Goal: Task Accomplishment & Management: Manage account settings

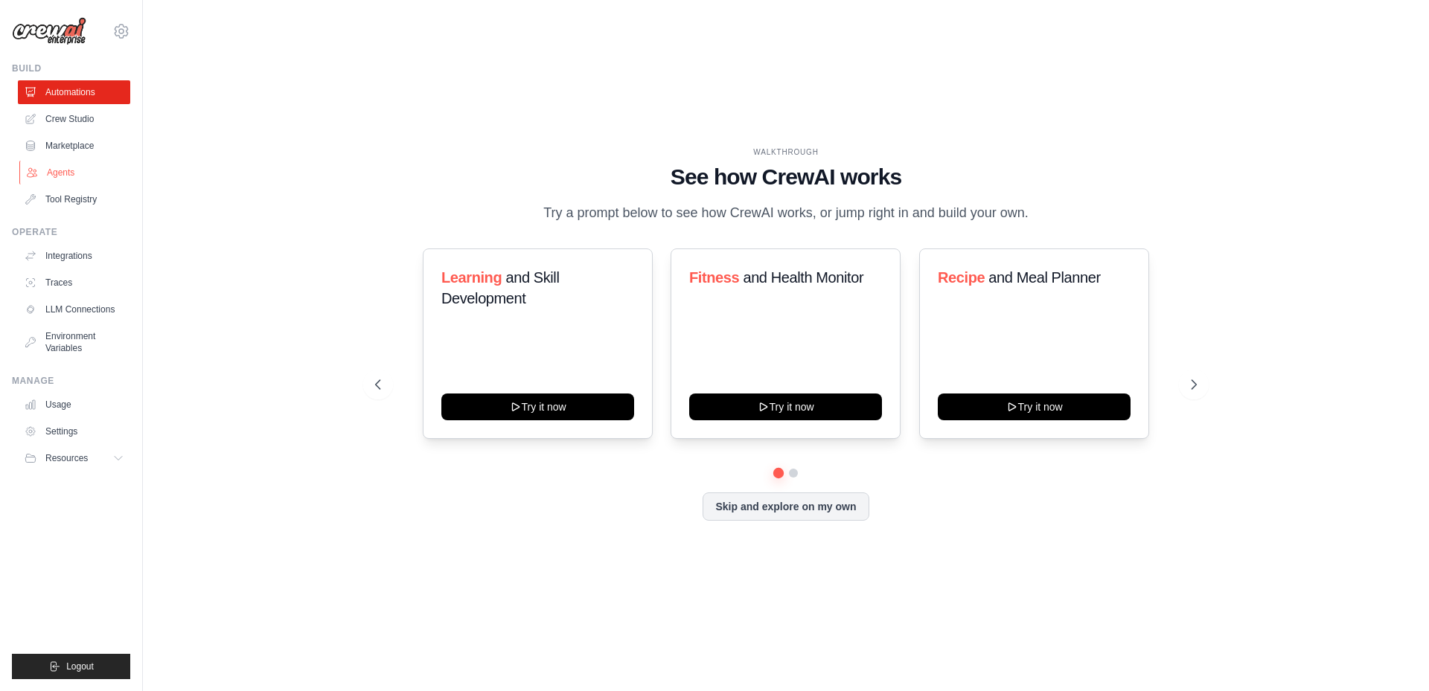
click at [88, 174] on link "Agents" at bounding box center [75, 173] width 112 height 24
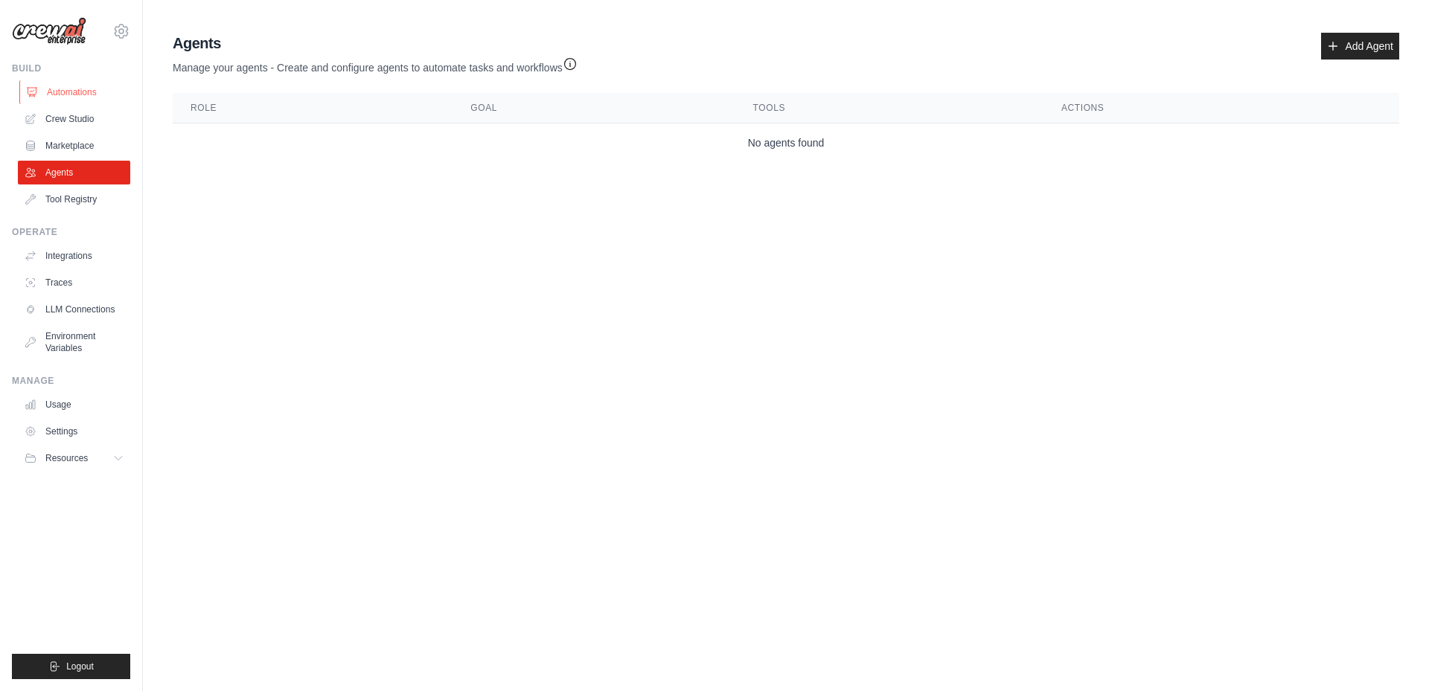
click at [88, 91] on link "Automations" at bounding box center [75, 92] width 112 height 24
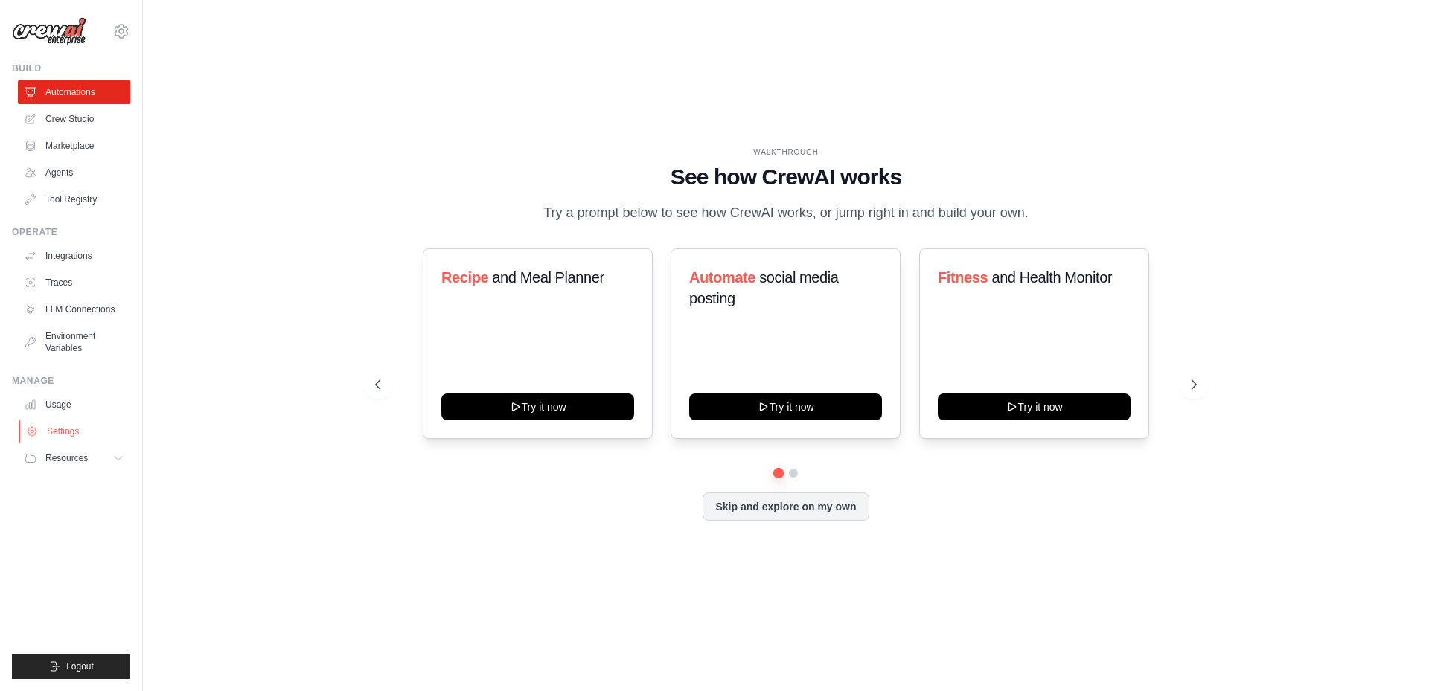
click at [60, 428] on link "Settings" at bounding box center [75, 432] width 112 height 24
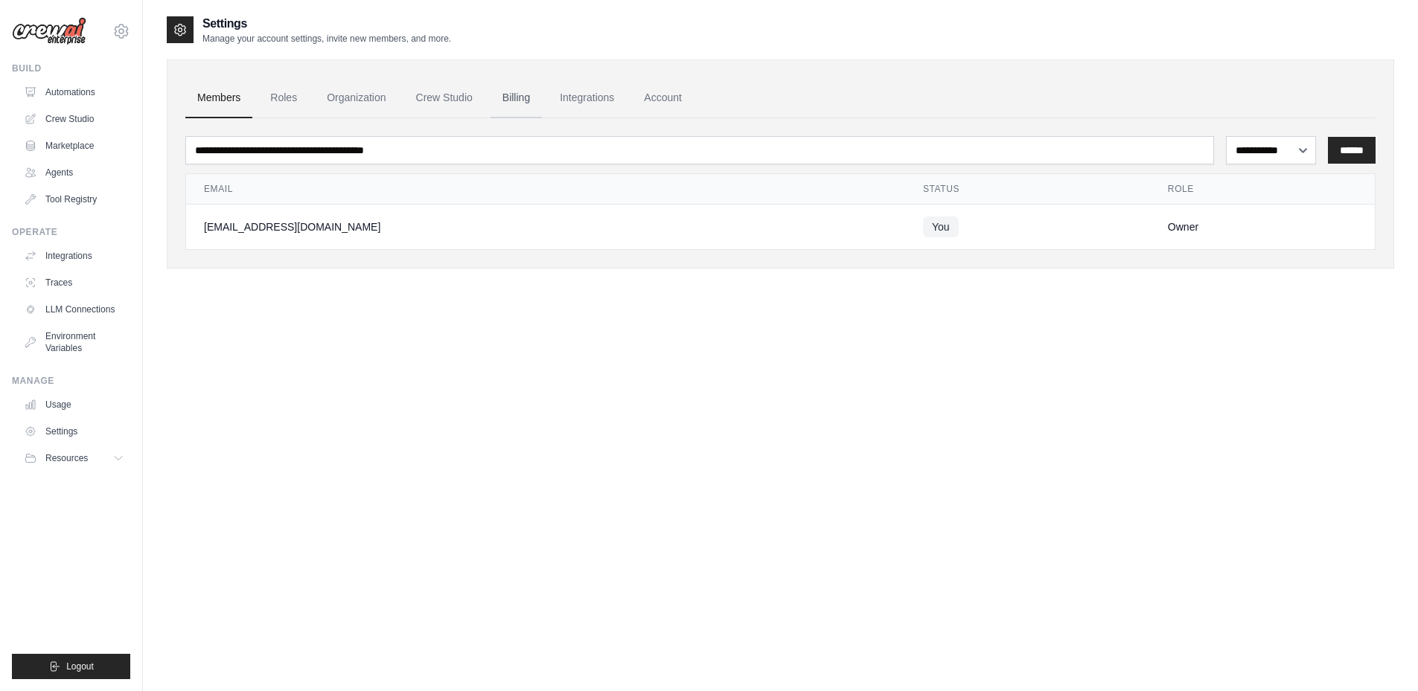
click at [523, 101] on link "Billing" at bounding box center [515, 98] width 51 height 40
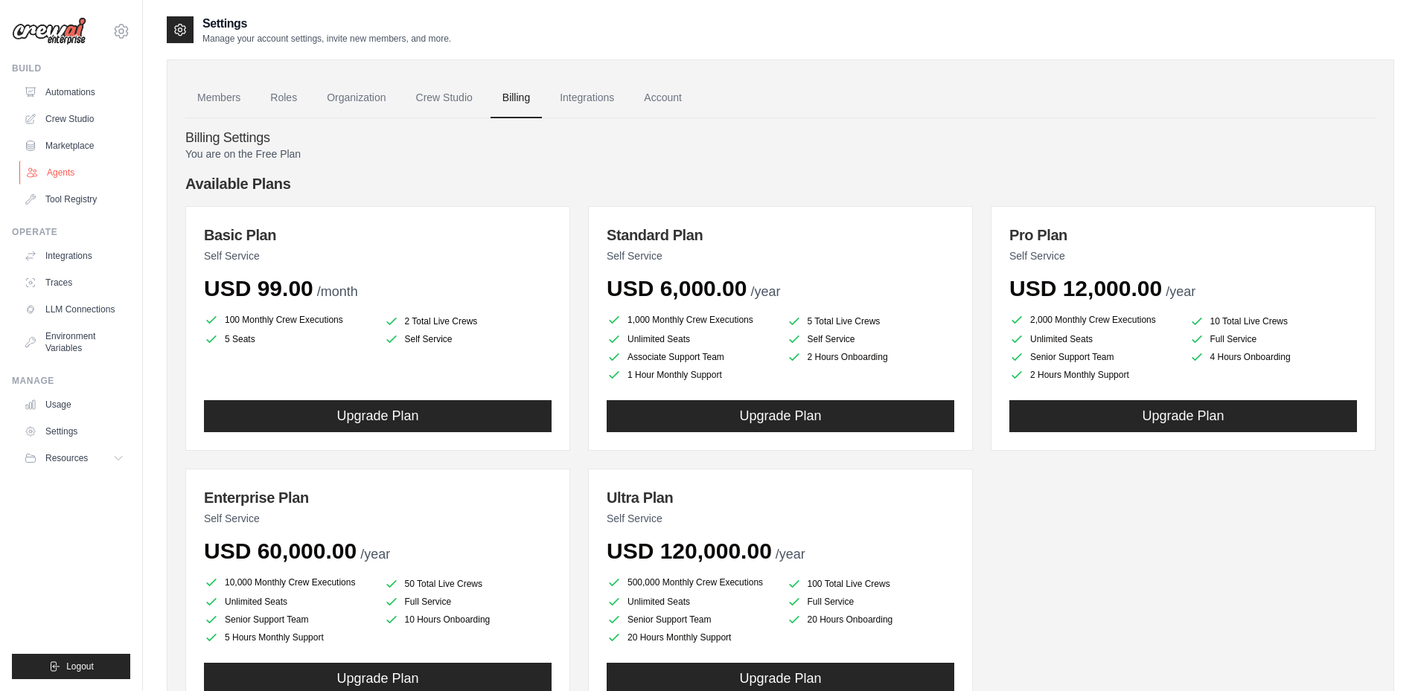
click at [68, 173] on link "Agents" at bounding box center [75, 173] width 112 height 24
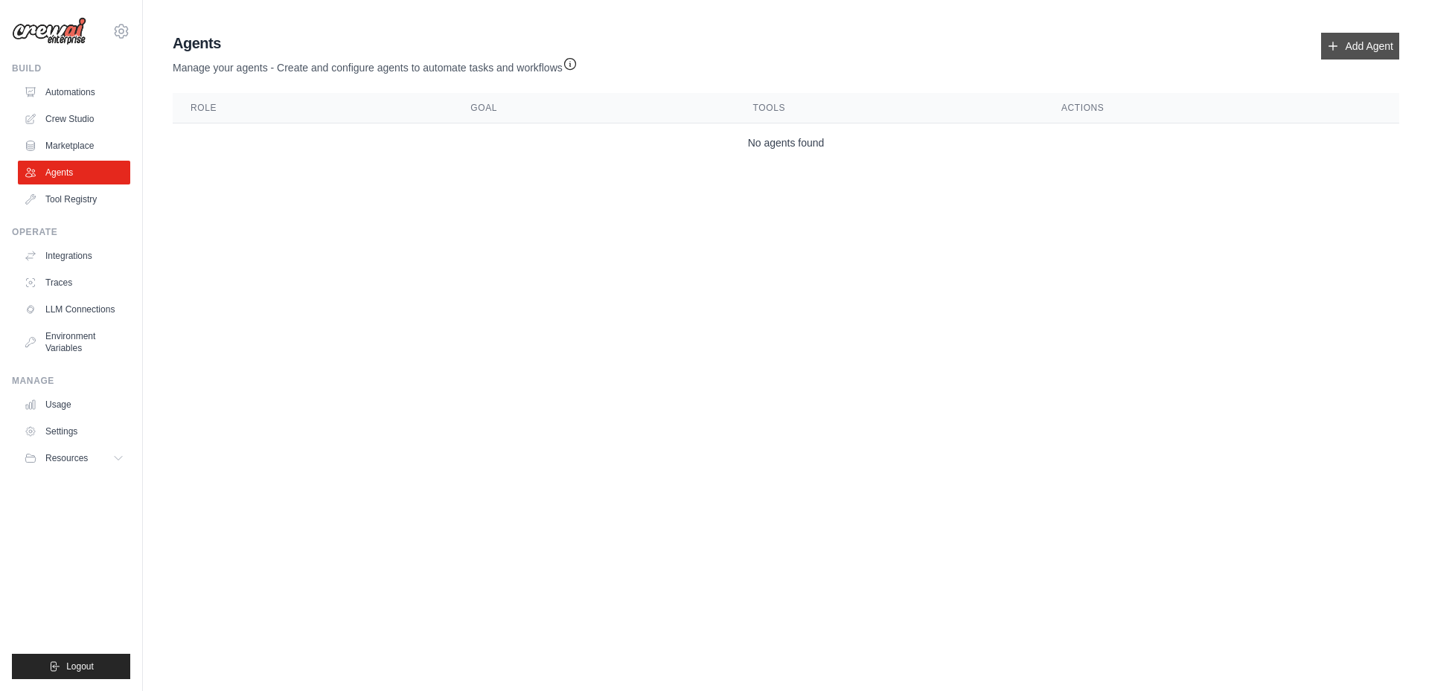
click at [1388, 53] on link "Add Agent" at bounding box center [1360, 46] width 78 height 27
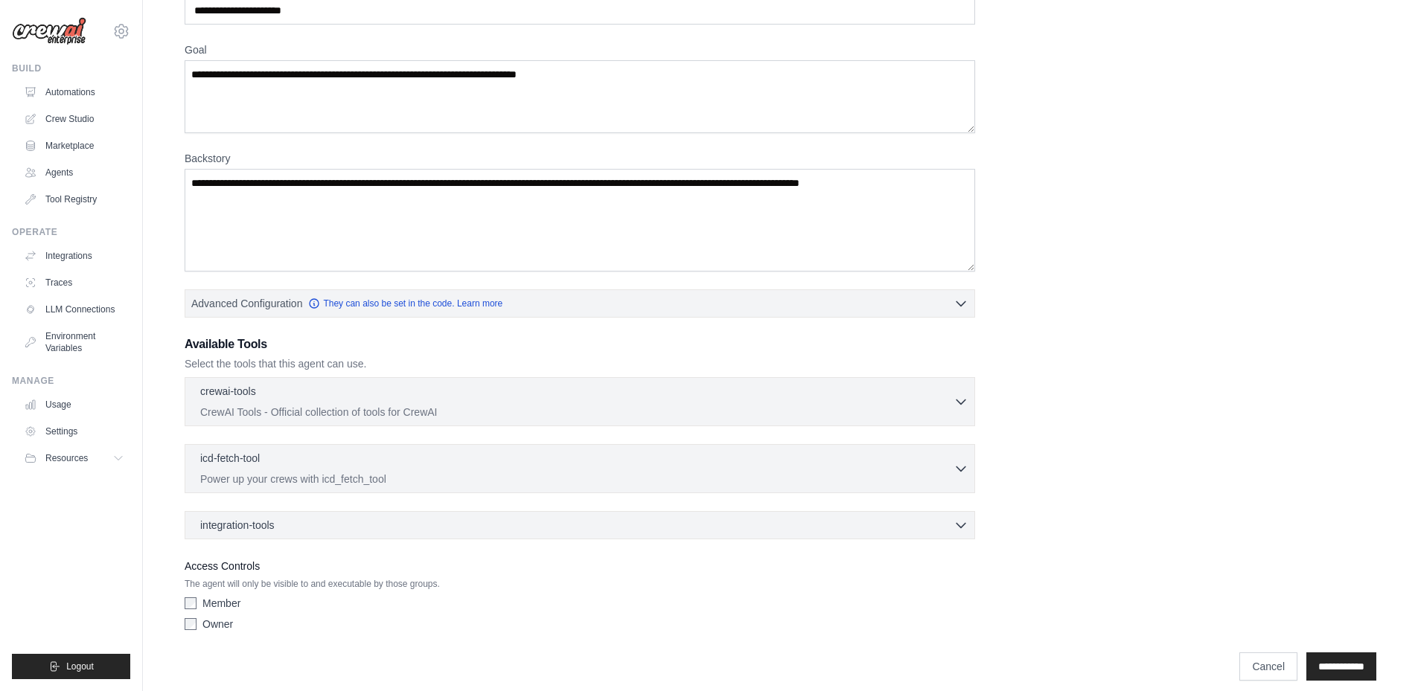
scroll to position [107, 0]
